Goal: Check status: Check status

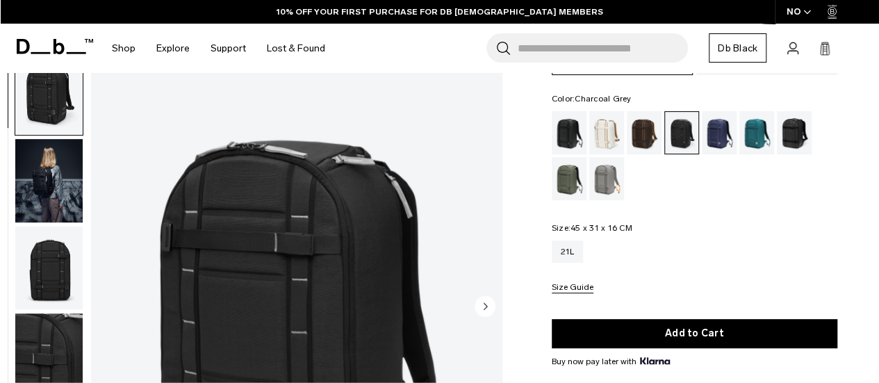
scroll to position [278, 0]
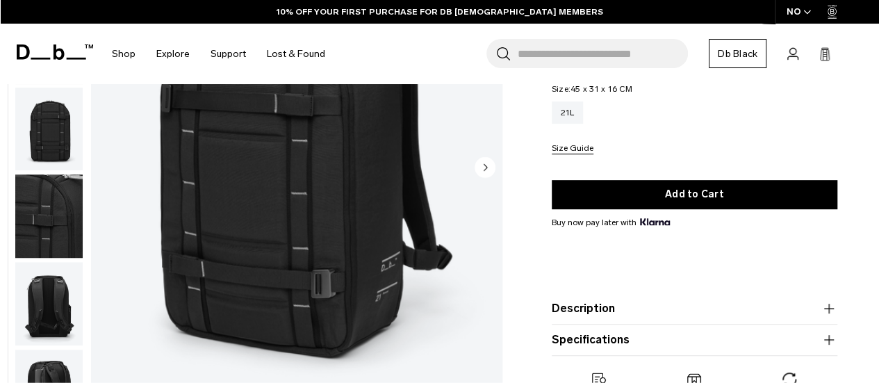
click at [70, 194] on img "button" at bounding box center [48, 216] width 67 height 83
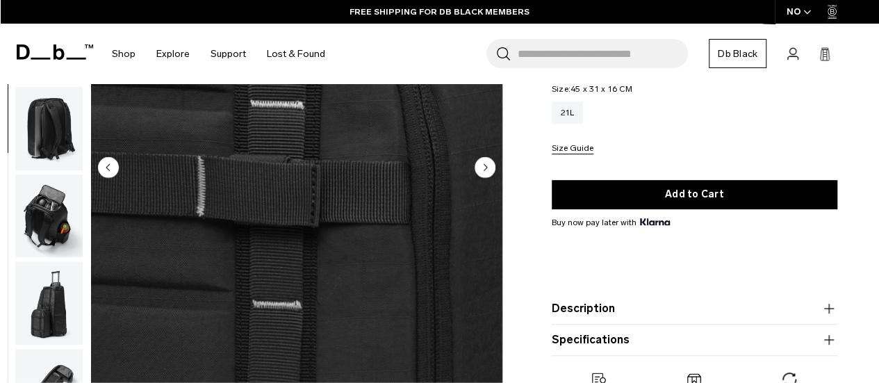
click at [48, 181] on img "button" at bounding box center [48, 215] width 67 height 83
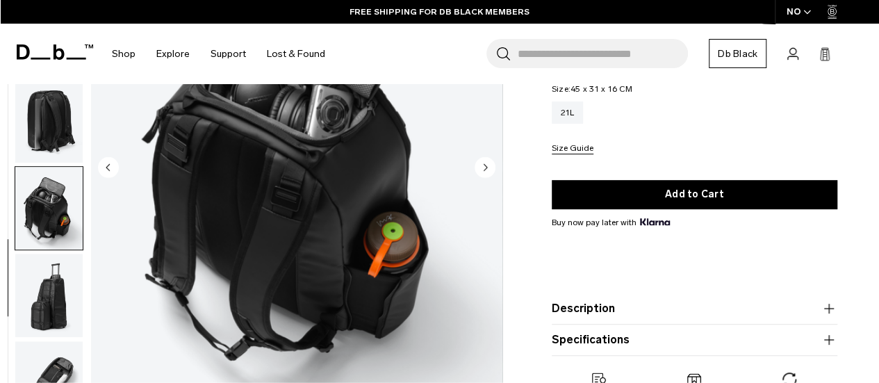
click at [32, 111] on img "button" at bounding box center [48, 120] width 67 height 83
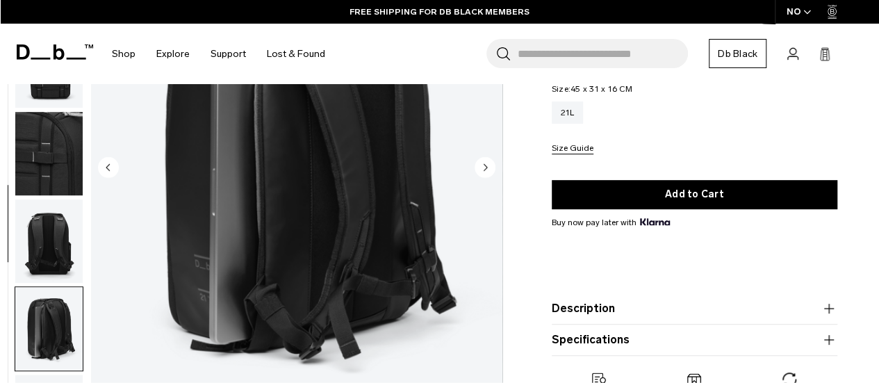
click at [51, 183] on img "button" at bounding box center [48, 154] width 67 height 83
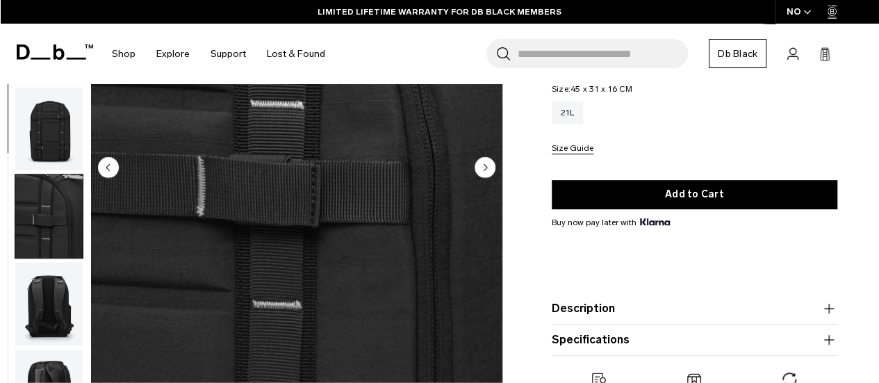
drag, startPoint x: 475, startPoint y: 166, endPoint x: 451, endPoint y: 176, distance: 26.2
click at [475, 168] on circle "Next slide" at bounding box center [485, 167] width 21 height 21
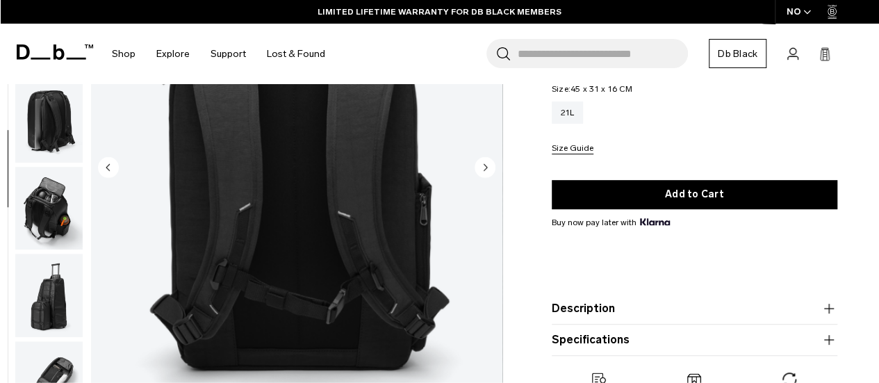
click at [368, 186] on img "5 / 9" at bounding box center [296, 169] width 411 height 514
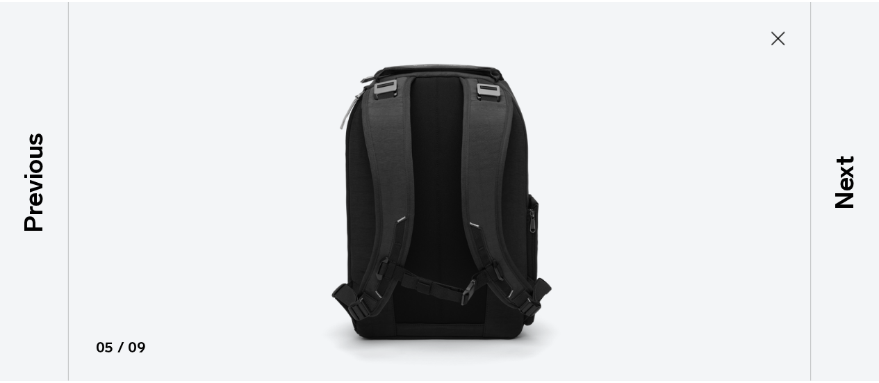
scroll to position [264, 0]
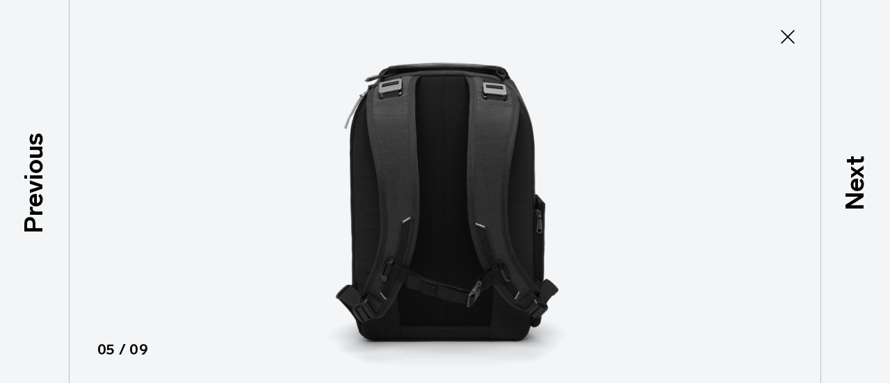
click at [566, 184] on img at bounding box center [445, 191] width 626 height 383
drag, startPoint x: 788, startPoint y: 34, endPoint x: 766, endPoint y: 58, distance: 33.0
click at [788, 35] on icon at bounding box center [787, 37] width 22 height 22
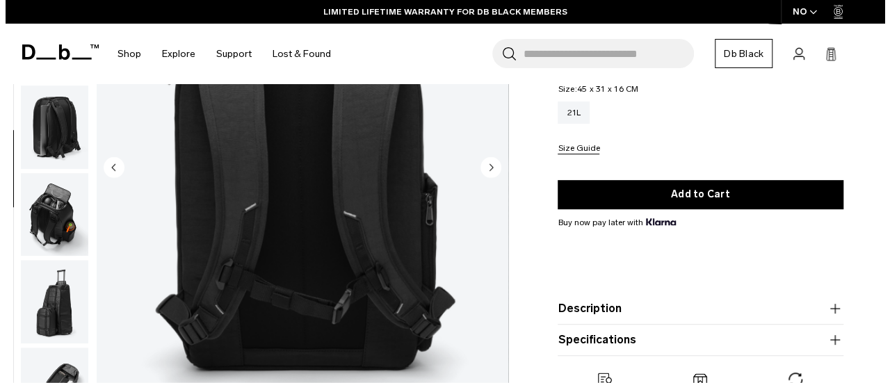
scroll to position [271, 0]
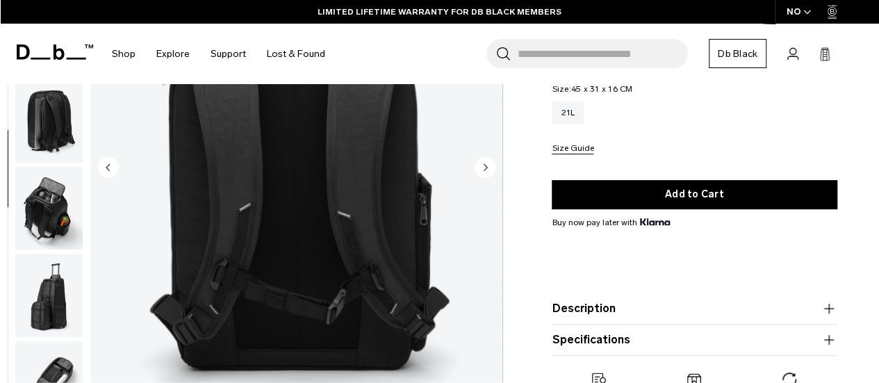
click at [378, 215] on img "5 / 9" at bounding box center [296, 169] width 411 height 514
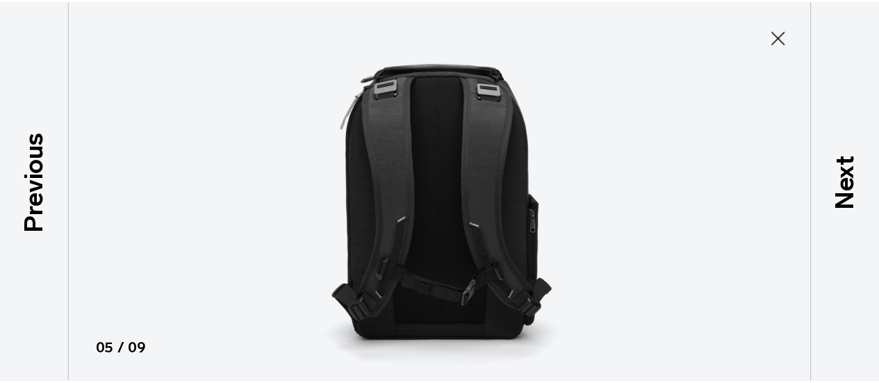
scroll to position [264, 0]
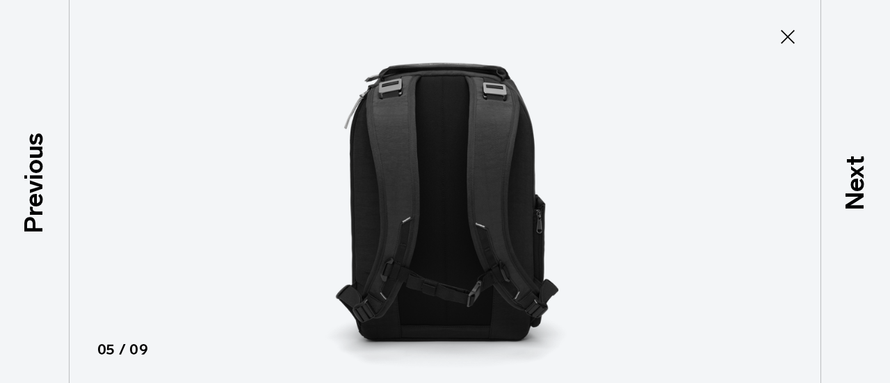
click at [781, 33] on icon at bounding box center [787, 37] width 22 height 22
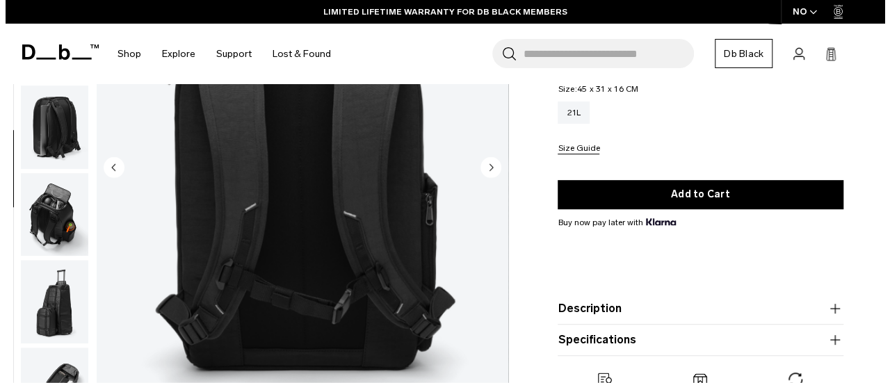
scroll to position [271, 0]
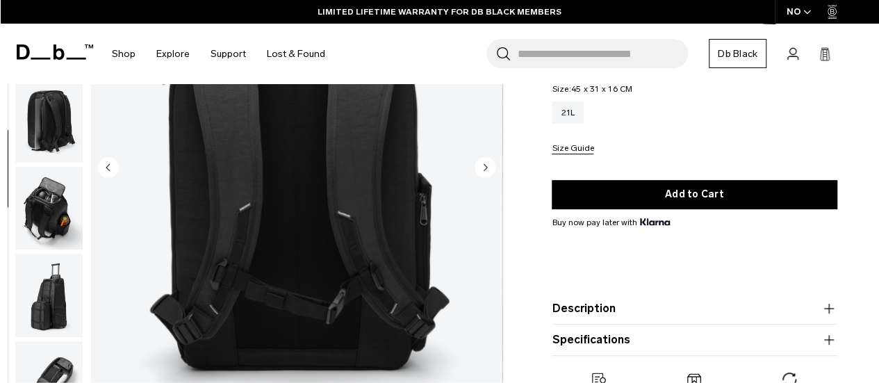
click at [493, 168] on circle "Next slide" at bounding box center [485, 167] width 21 height 21
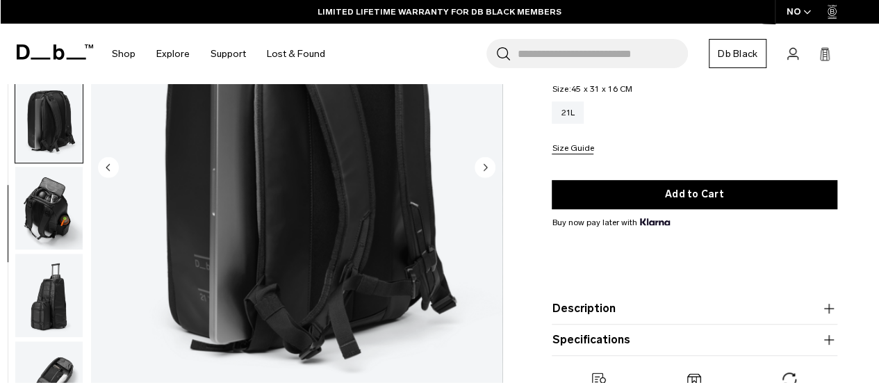
click at [493, 168] on circle "Next slide" at bounding box center [485, 167] width 21 height 21
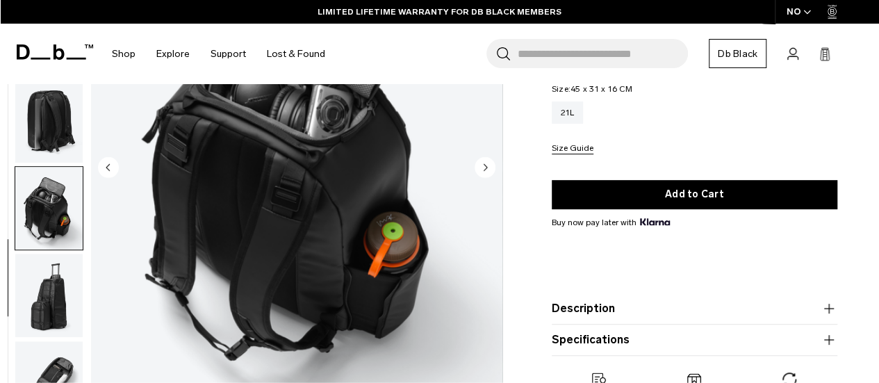
click at [493, 168] on circle "Next slide" at bounding box center [485, 167] width 21 height 21
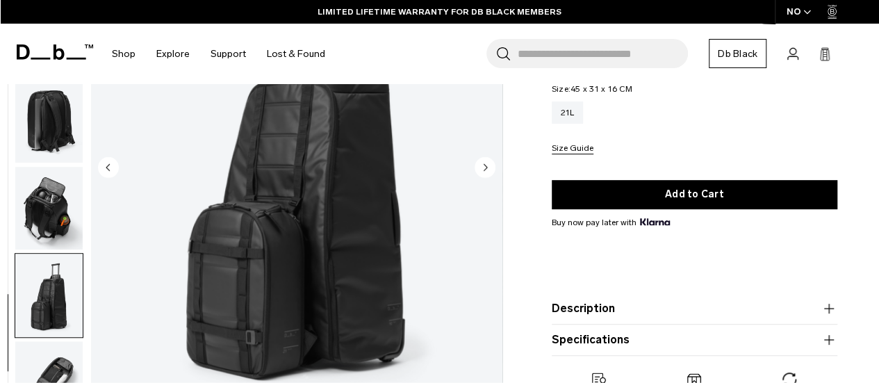
click at [493, 168] on circle "Next slide" at bounding box center [485, 167] width 21 height 21
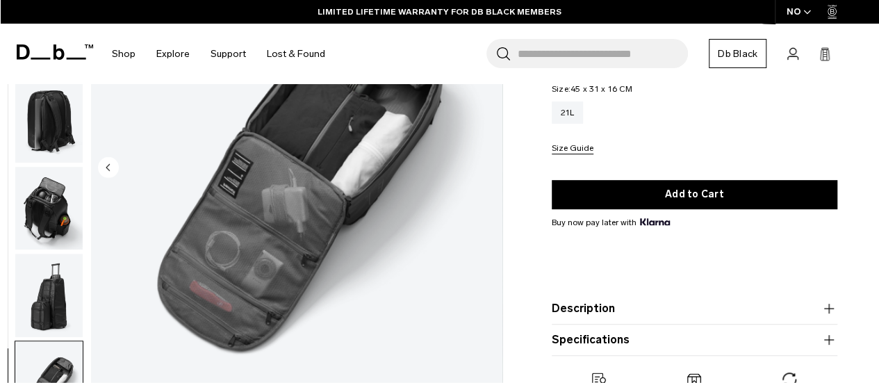
click at [493, 168] on img "9 / 9" at bounding box center [296, 169] width 411 height 514
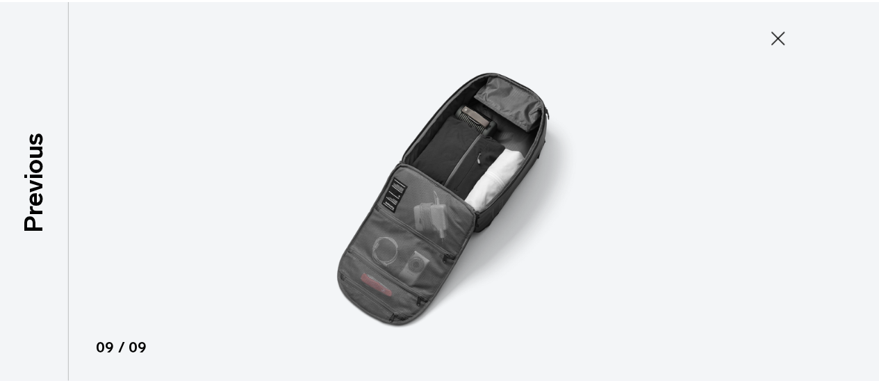
scroll to position [264, 0]
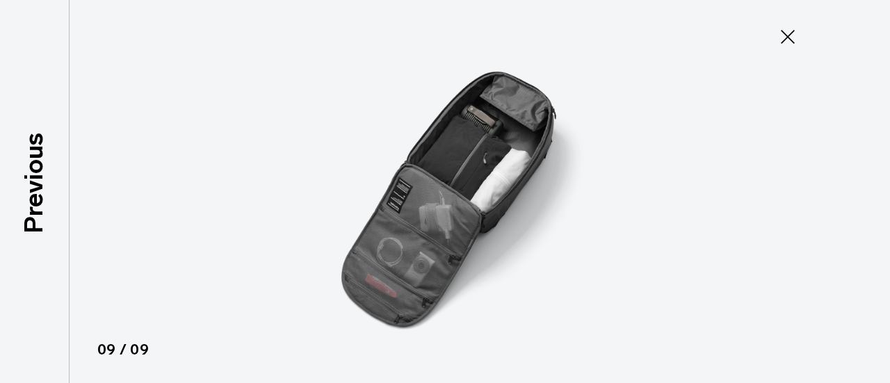
click at [781, 38] on icon at bounding box center [787, 37] width 22 height 22
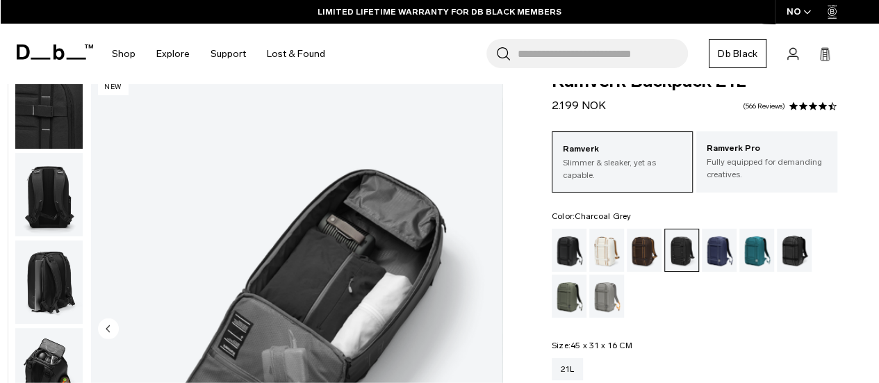
scroll to position [0, 0]
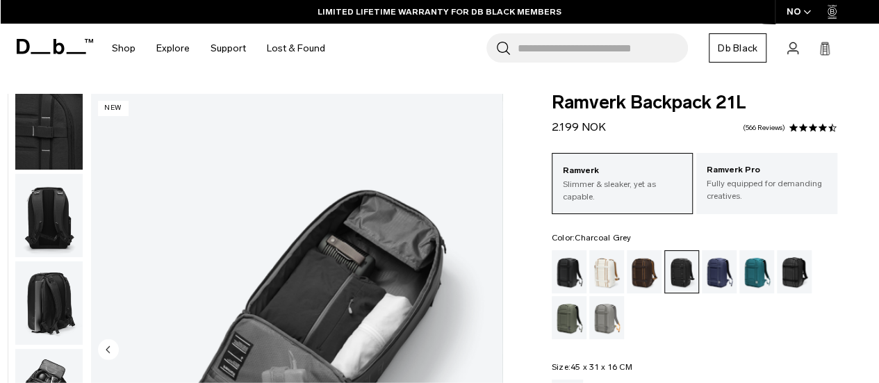
click at [65, 211] on img "button" at bounding box center [48, 215] width 67 height 83
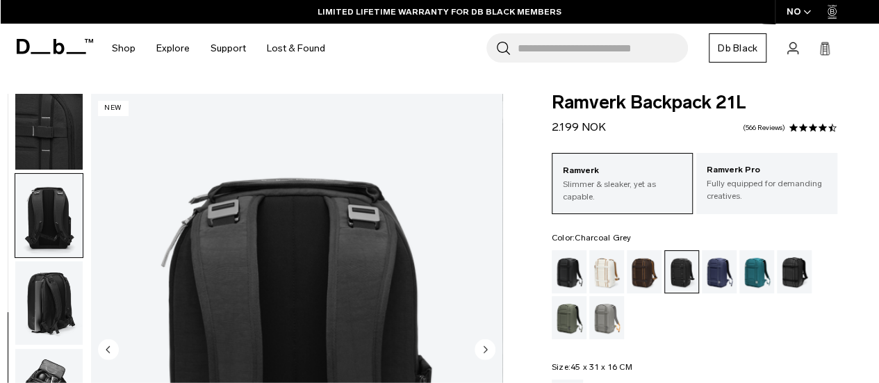
click at [68, 266] on img "button" at bounding box center [48, 302] width 67 height 83
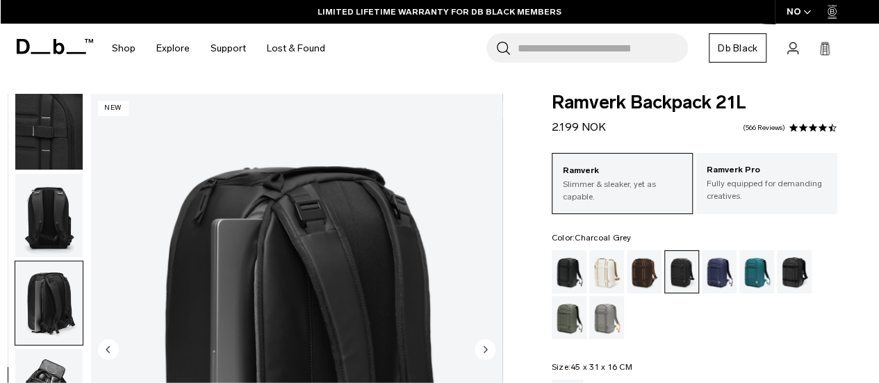
click at [63, 281] on img "button" at bounding box center [48, 302] width 67 height 83
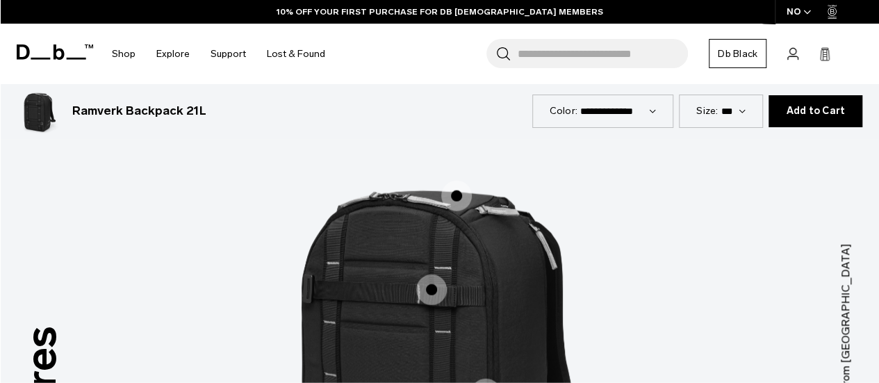
scroll to position [1668, 0]
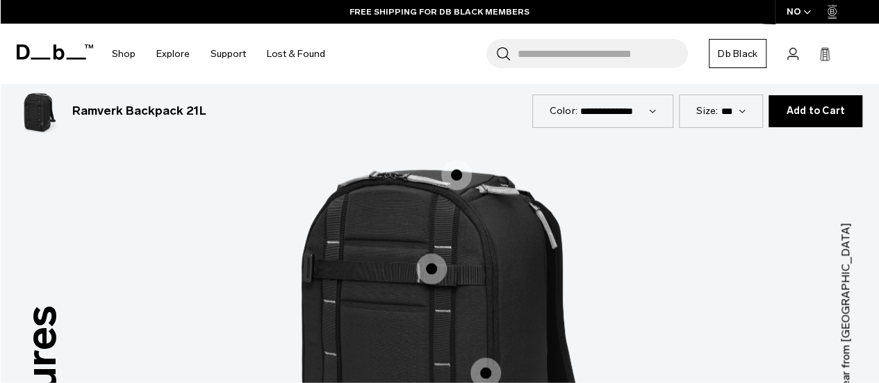
click at [431, 255] on span "1 / 3" at bounding box center [431, 269] width 31 height 31
click at [434, 254] on span "1 / 3" at bounding box center [431, 269] width 31 height 31
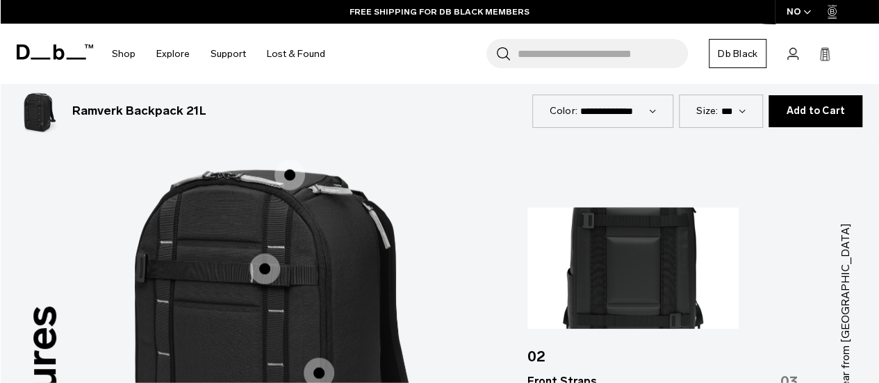
click at [291, 162] on span "1 / 3" at bounding box center [290, 175] width 31 height 31
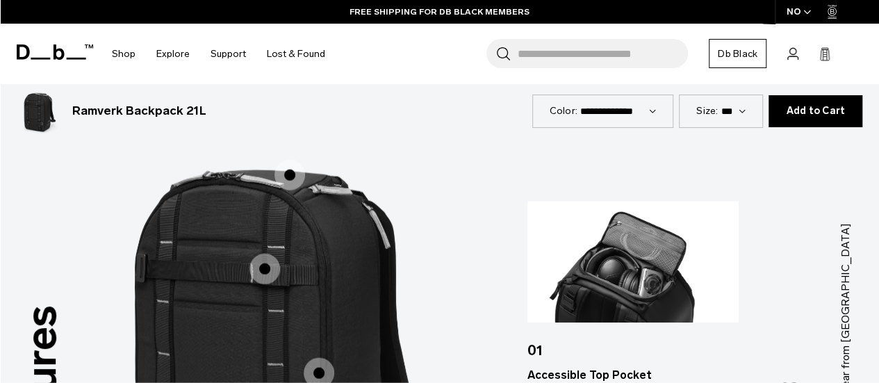
click at [289, 160] on span "1 / 3" at bounding box center [290, 175] width 31 height 31
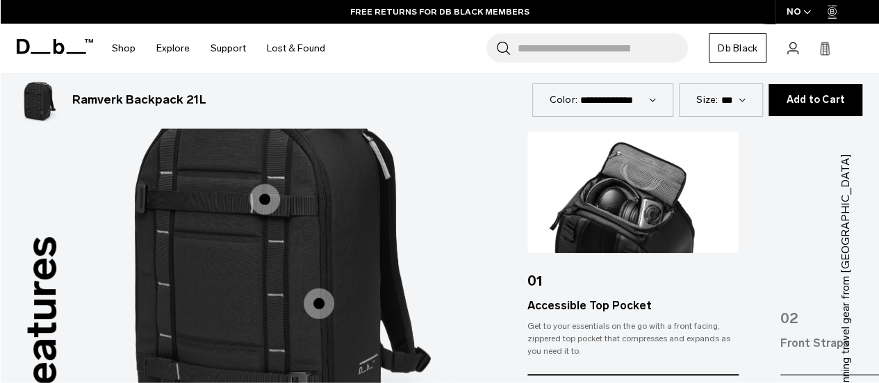
scroll to position [1877, 0]
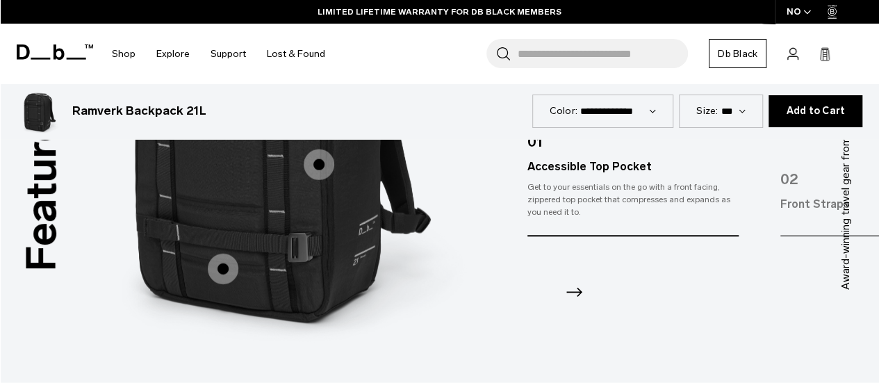
click at [219, 254] on span "1 / 3" at bounding box center [223, 269] width 31 height 31
